Goal: Information Seeking & Learning: Learn about a topic

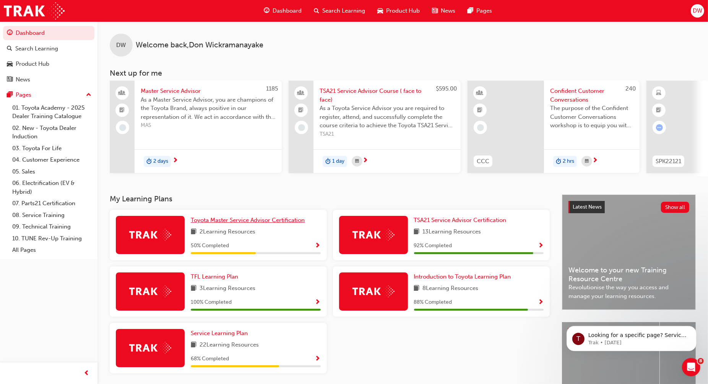
click at [271, 223] on span "Toyota Master Service Advisor Certification" at bounding box center [248, 220] width 114 height 7
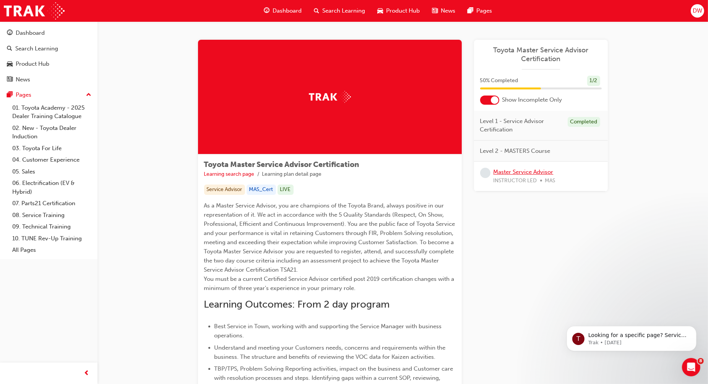
click at [532, 171] on link "Master Service Advisor" at bounding box center [523, 172] width 60 height 7
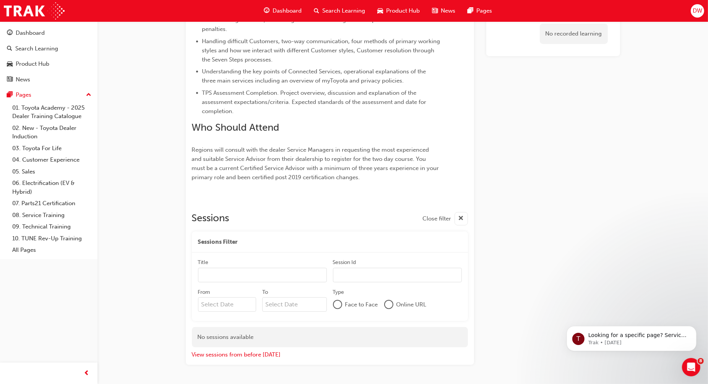
scroll to position [364, 0]
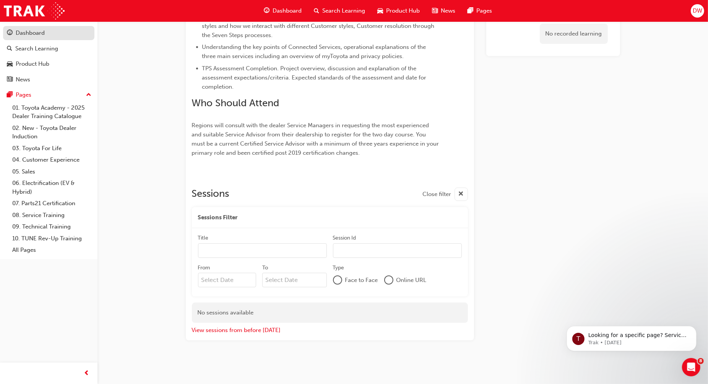
click at [47, 33] on div "Dashboard" at bounding box center [49, 33] width 84 height 10
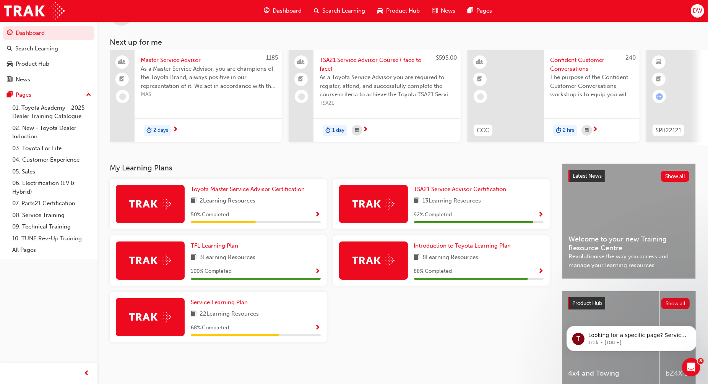
scroll to position [72, 0]
